Goal: Information Seeking & Learning: Compare options

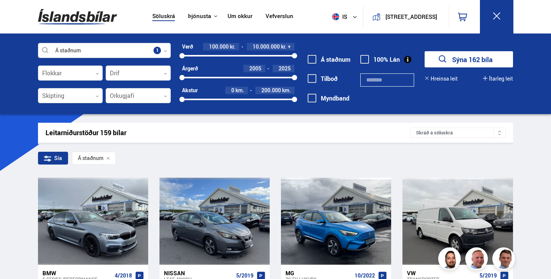
click at [384, 80] on input "text" at bounding box center [387, 79] width 54 height 13
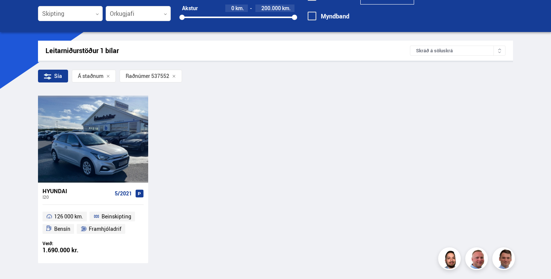
scroll to position [91, 0]
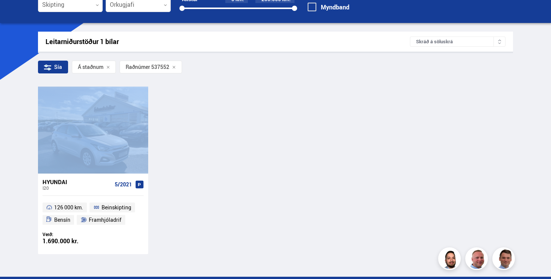
click at [344, 88] on div "Hyundai i20 5/2021 126 000 km. Beinskipting Bensín Framhjóladrif Verð: 1.690.00…" at bounding box center [275, 170] width 475 height 167
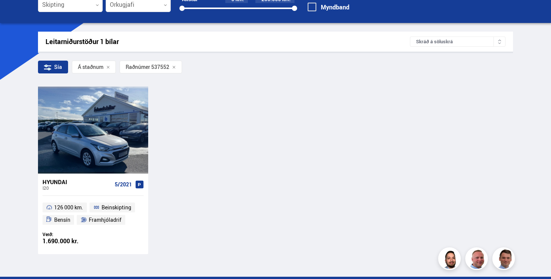
scroll to position [0, 0]
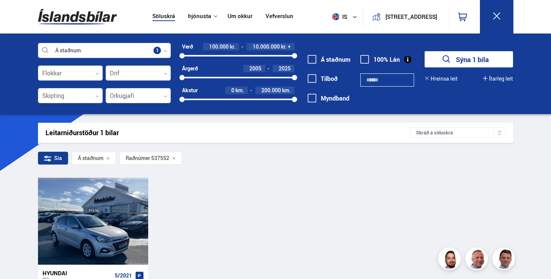
click at [381, 79] on input "******" at bounding box center [387, 79] width 54 height 13
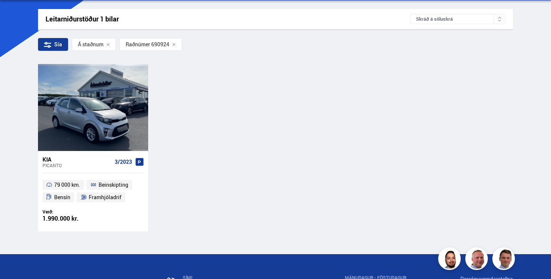
scroll to position [116, 0]
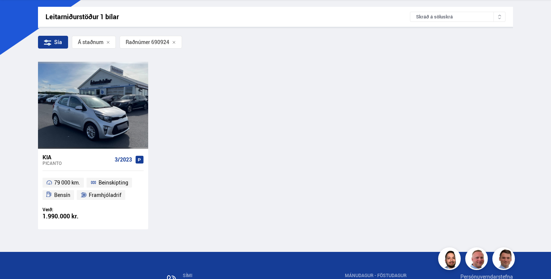
type input "******"
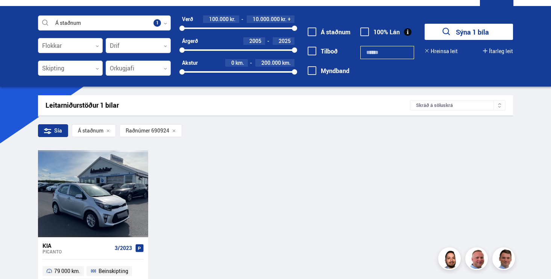
scroll to position [0, 0]
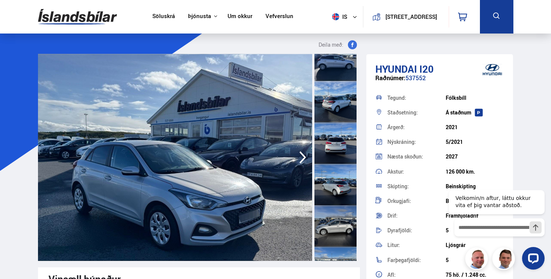
scroll to position [57, 0]
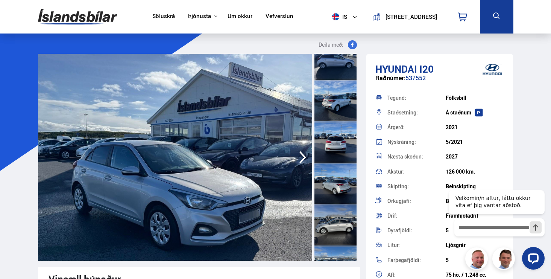
click at [180, 151] on img at bounding box center [175, 157] width 275 height 207
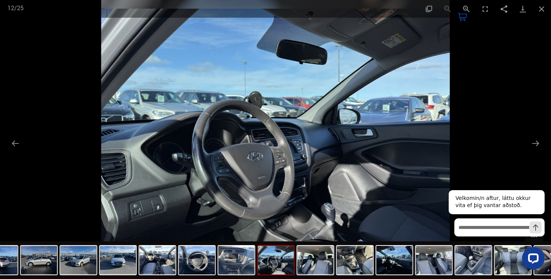
click at [447, 38] on img at bounding box center [275, 139] width 348 height 279
click at [500, 48] on div at bounding box center [275, 139] width 551 height 279
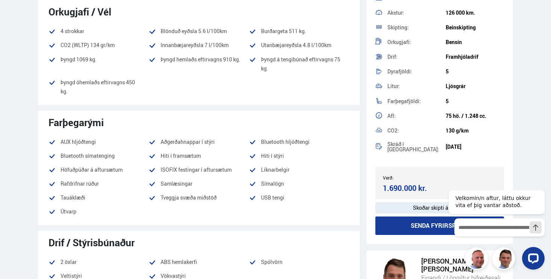
scroll to position [0, 0]
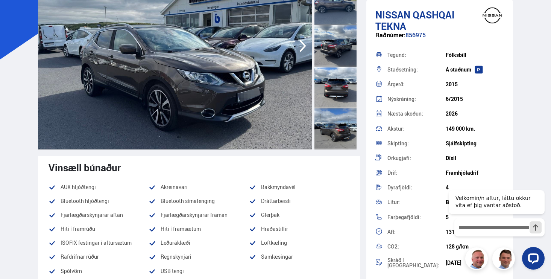
scroll to position [134, 0]
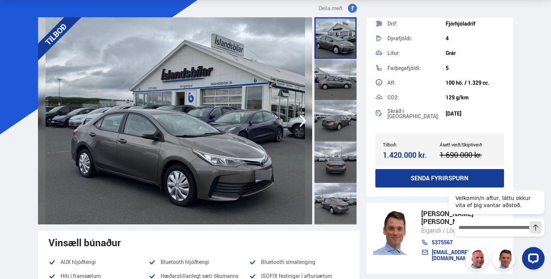
scroll to position [41, 0]
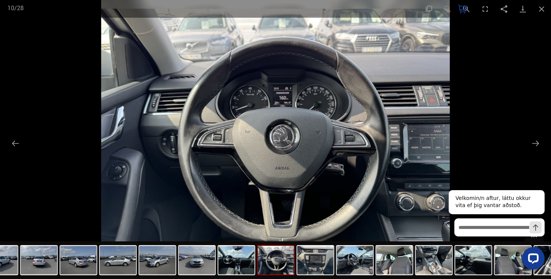
scroll to position [171, 0]
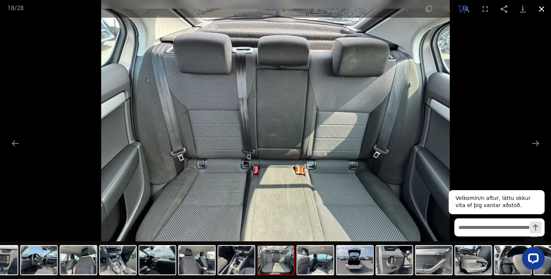
click at [538, 9] on button "Close gallery" at bounding box center [541, 9] width 19 height 18
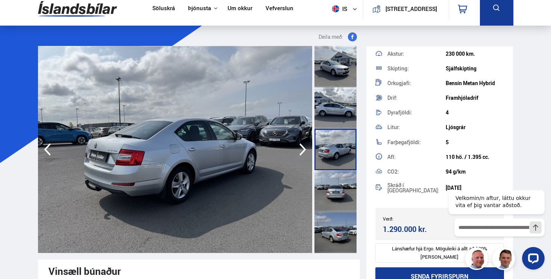
scroll to position [111, 0]
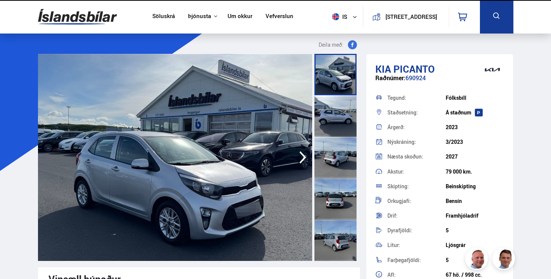
click at [178, 150] on img at bounding box center [175, 157] width 275 height 207
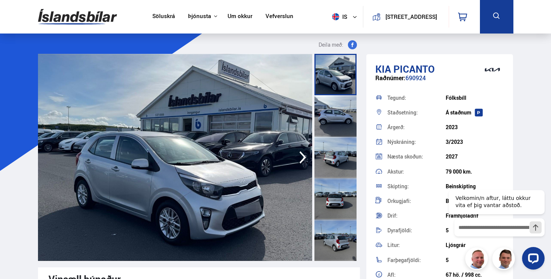
click at [159, 152] on img at bounding box center [175, 157] width 275 height 207
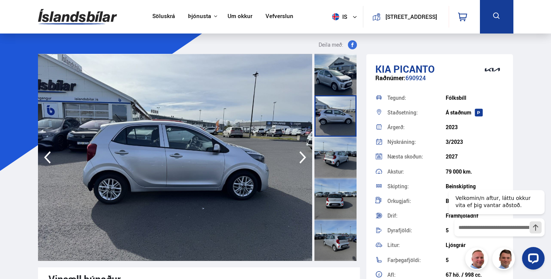
click at [159, 152] on img at bounding box center [175, 157] width 275 height 207
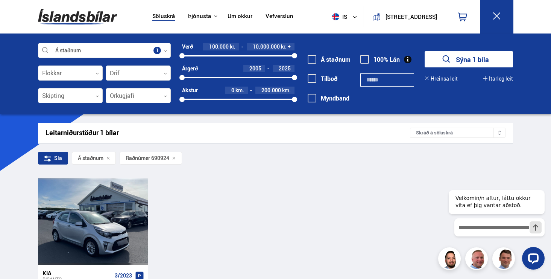
click at [389, 76] on input "******" at bounding box center [387, 79] width 54 height 13
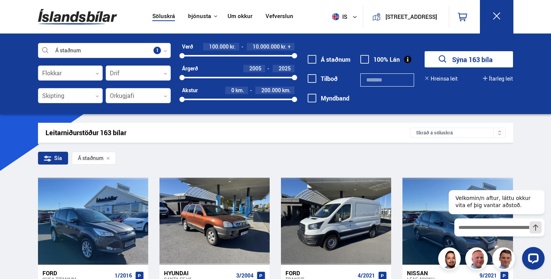
click at [457, 57] on button "Sýna 163 bíla" at bounding box center [469, 59] width 88 height 16
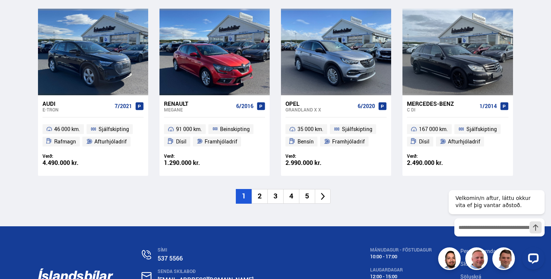
scroll to position [1087, 0]
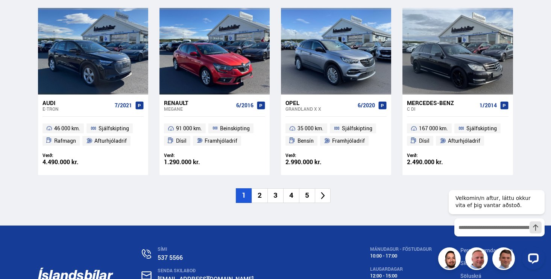
click at [258, 201] on li "2" at bounding box center [260, 195] width 16 height 15
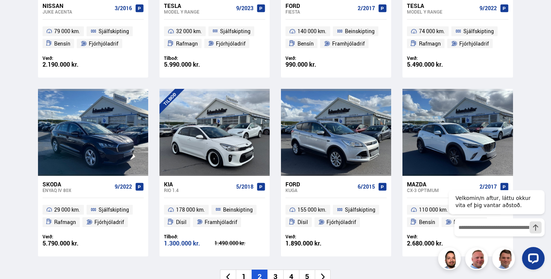
scroll to position [1020, 0]
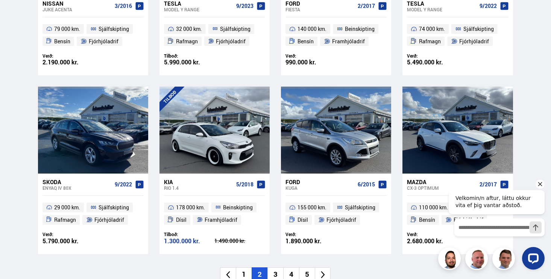
click at [541, 185] on icon "Hide greeting" at bounding box center [540, 183] width 9 height 9
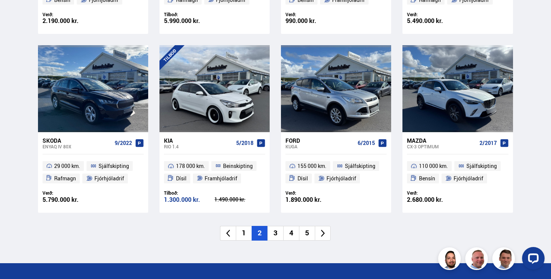
scroll to position [1065, 0]
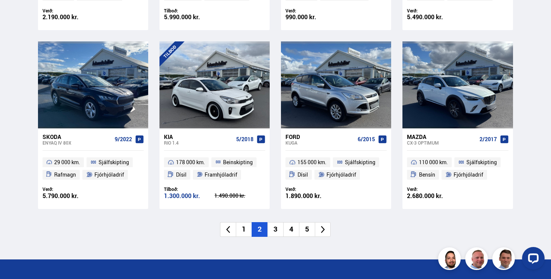
click at [279, 230] on li "3" at bounding box center [275, 229] width 16 height 15
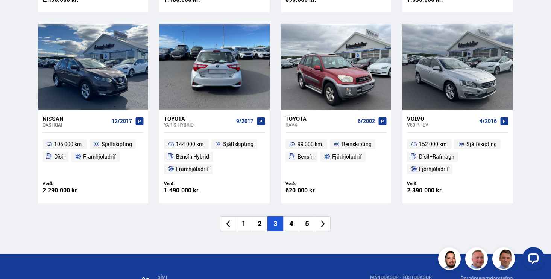
scroll to position [1070, 0]
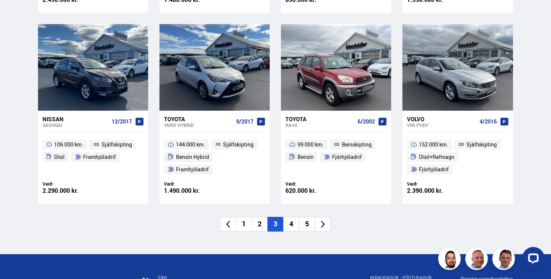
click at [292, 228] on li "4" at bounding box center [291, 224] width 16 height 15
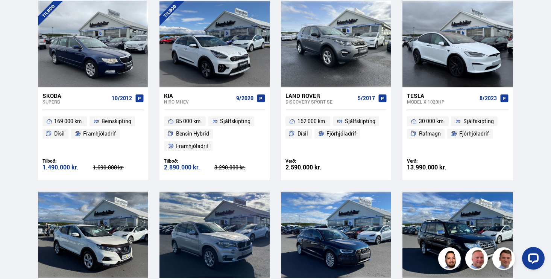
scroll to position [247, 0]
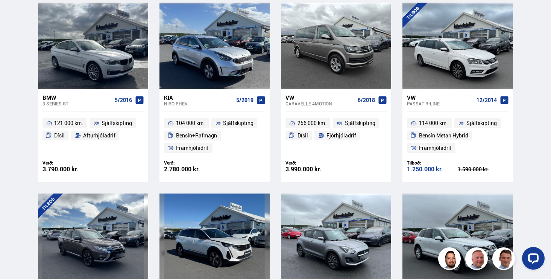
scroll to position [557, 0]
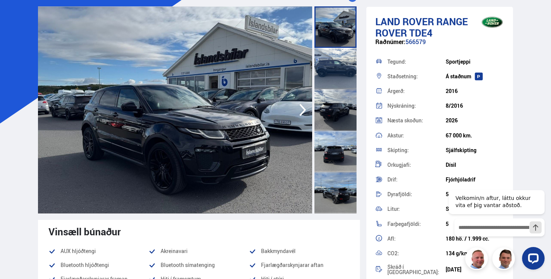
click at [181, 105] on img at bounding box center [175, 109] width 275 height 207
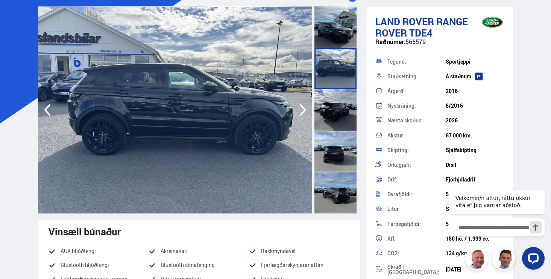
click at [161, 102] on img at bounding box center [175, 109] width 275 height 207
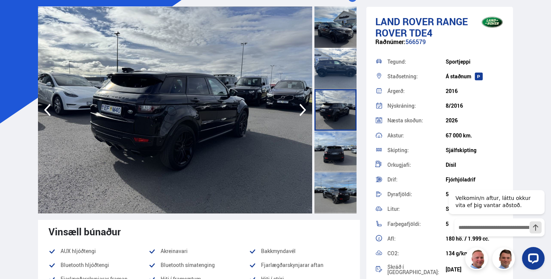
click at [144, 113] on img at bounding box center [175, 109] width 275 height 207
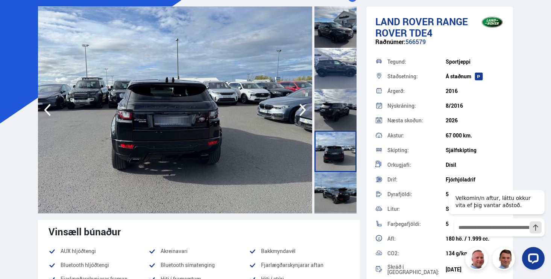
click at [148, 134] on img at bounding box center [175, 109] width 275 height 207
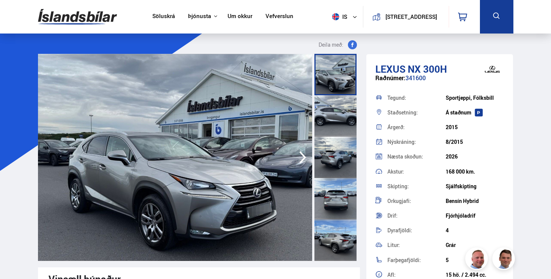
click at [174, 167] on img at bounding box center [175, 157] width 275 height 207
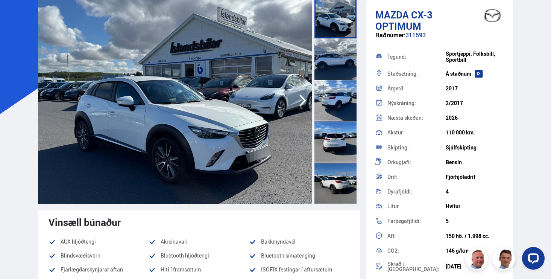
scroll to position [56, 0]
click at [179, 85] on img at bounding box center [175, 100] width 275 height 207
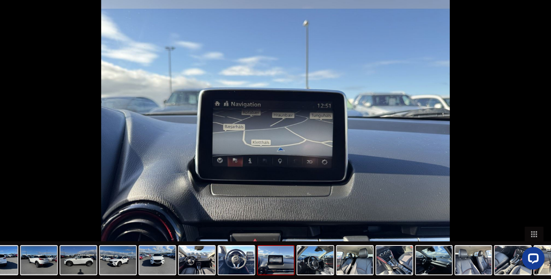
click at [179, 85] on img at bounding box center [275, 139] width 348 height 279
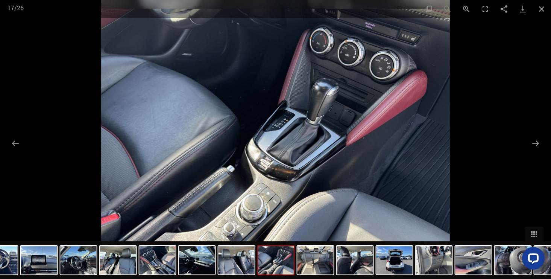
click at [178, 85] on div at bounding box center [275, 139] width 551 height 279
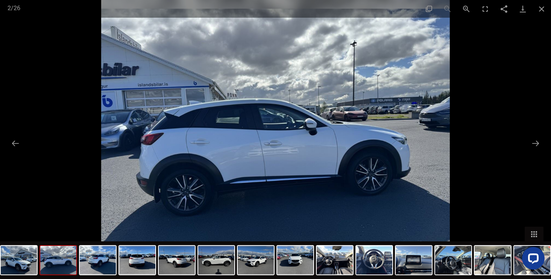
click at [178, 85] on img at bounding box center [275, 139] width 348 height 279
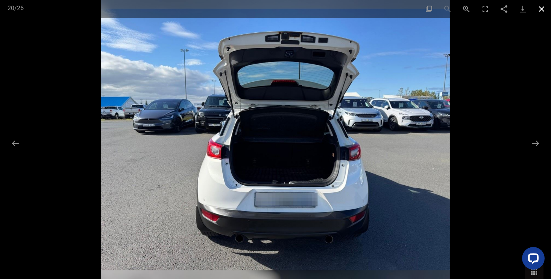
click at [542, 13] on button "Close gallery" at bounding box center [541, 9] width 19 height 18
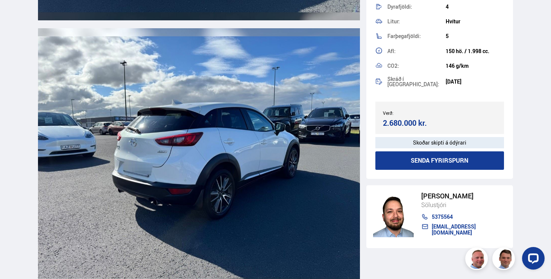
scroll to position [1305, 0]
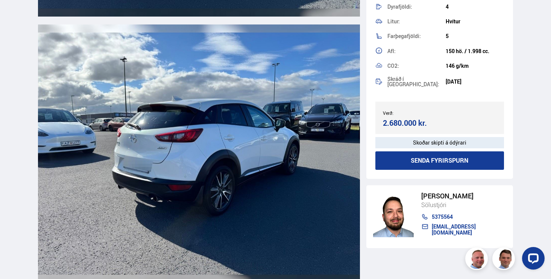
click at [440, 143] on div "Skoðar skipti á ódýrari" at bounding box center [439, 142] width 129 height 11
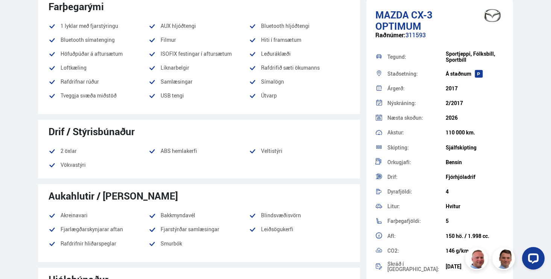
scroll to position [373, 0]
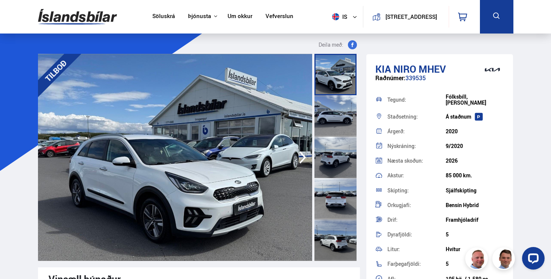
click at [177, 158] on img at bounding box center [175, 157] width 275 height 207
